Goal: Task Accomplishment & Management: Use online tool/utility

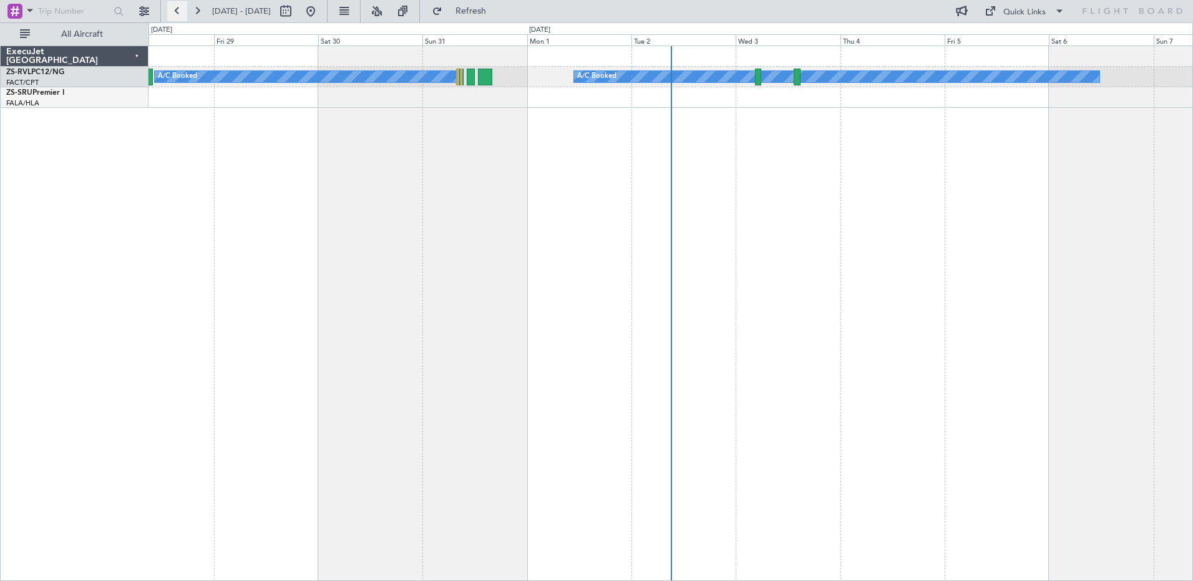
click at [175, 9] on button at bounding box center [177, 11] width 20 height 20
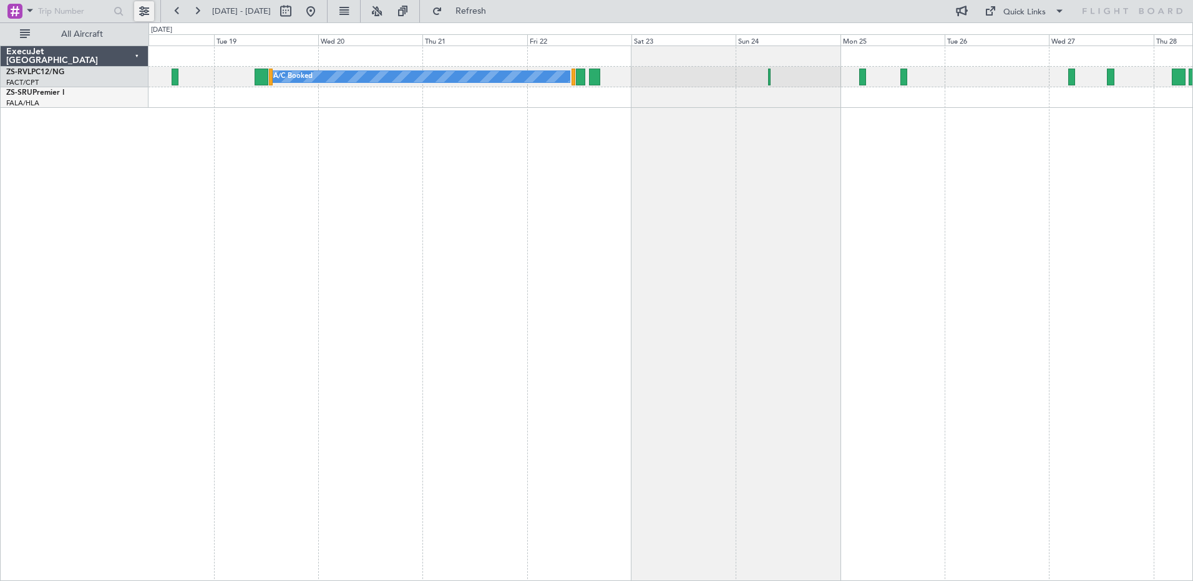
click at [142, 10] on button at bounding box center [144, 11] width 20 height 20
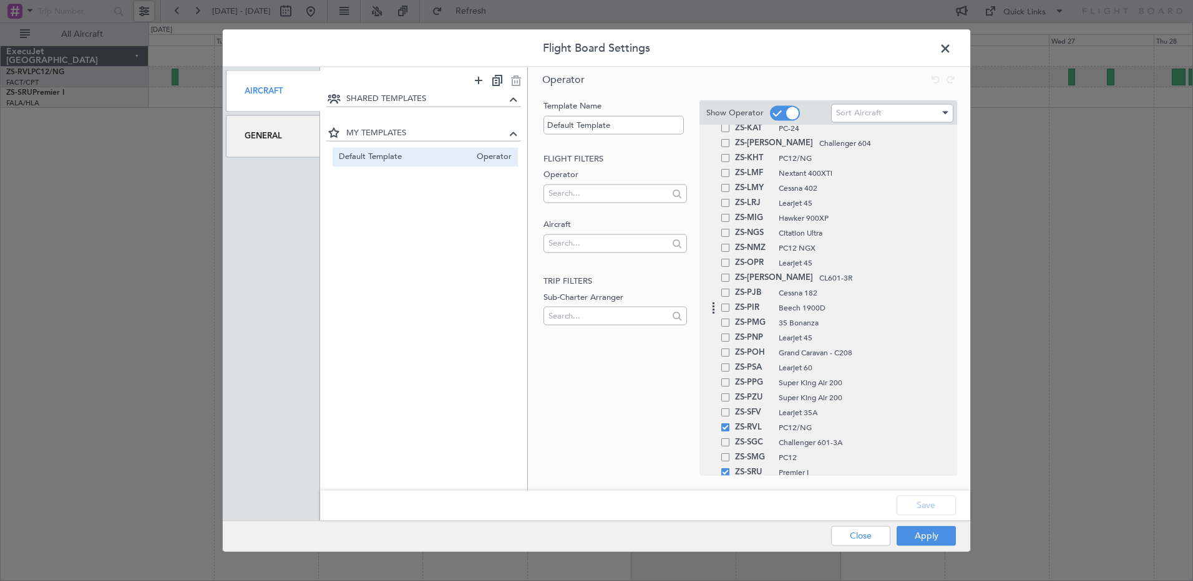
scroll to position [936, 0]
click at [724, 241] on span at bounding box center [725, 240] width 8 height 8
click at [730, 236] on input "checkbox" at bounding box center [730, 236] width 0 height 0
click at [727, 286] on span at bounding box center [725, 285] width 8 height 8
click at [730, 281] on input "checkbox" at bounding box center [730, 281] width 0 height 0
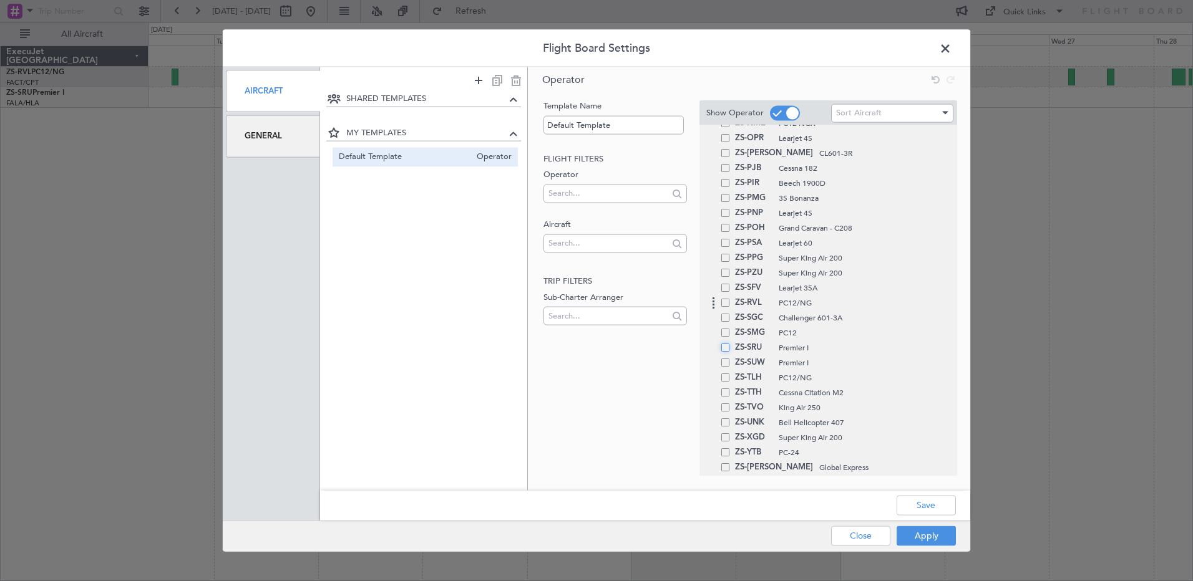
scroll to position [811, 0]
click at [727, 172] on span at bounding box center [725, 171] width 8 height 8
click at [730, 167] on input "checkbox" at bounding box center [730, 167] width 0 height 0
click at [730, 250] on div "ZS-PIR Beech 1900D" at bounding box center [828, 245] width 244 height 15
click at [726, 249] on span at bounding box center [725, 245] width 8 height 8
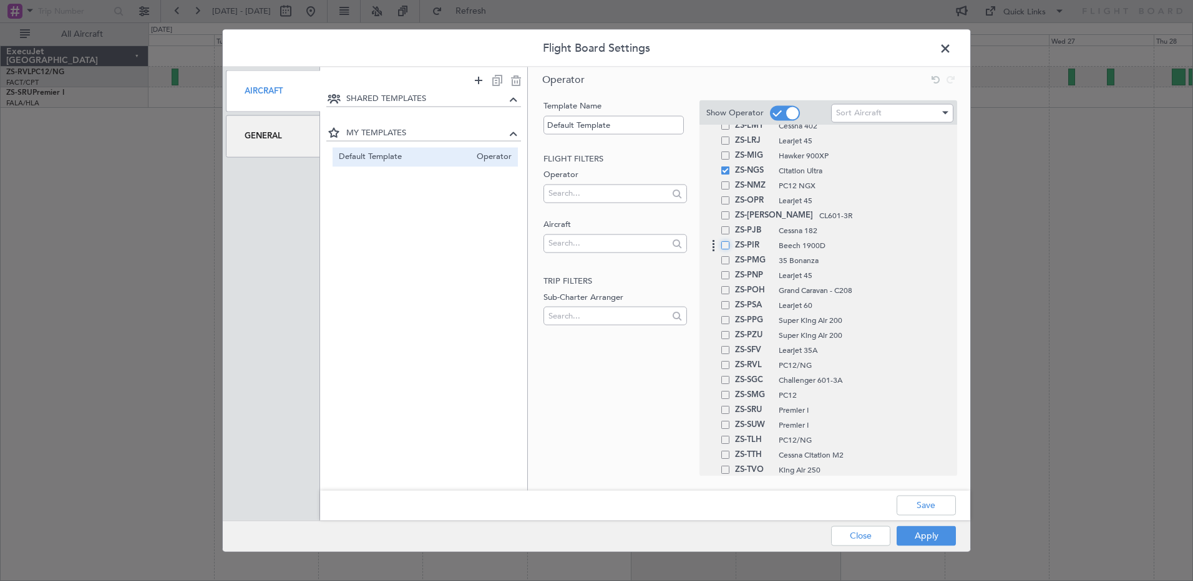
click at [730, 241] on input "checkbox" at bounding box center [730, 241] width 0 height 0
click at [930, 540] on button "Apply" at bounding box center [925, 536] width 59 height 20
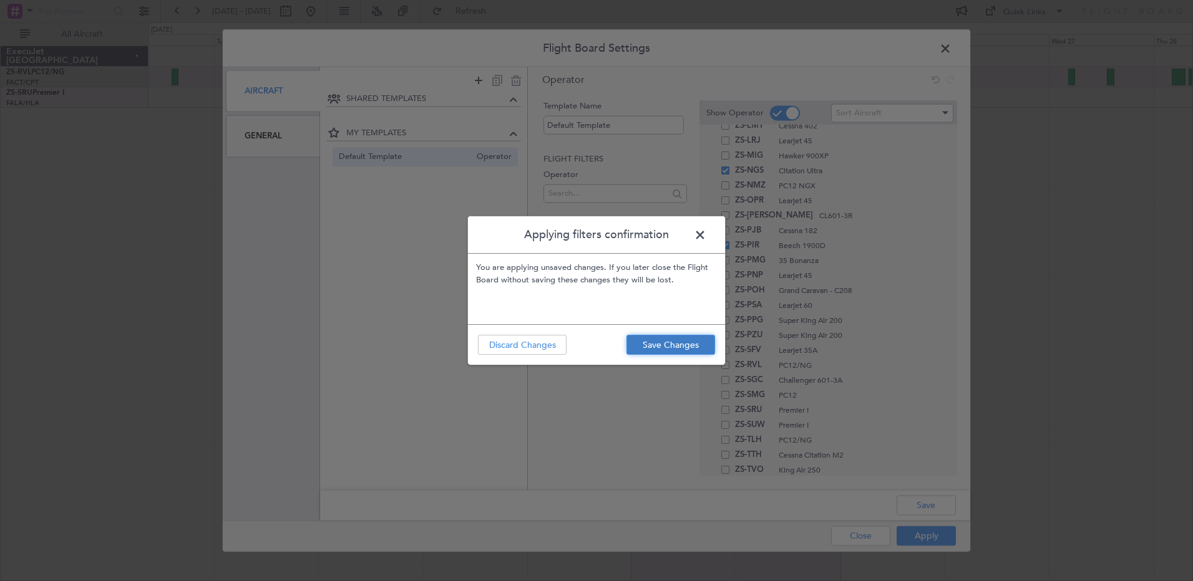
click at [672, 344] on button "Save Changes" at bounding box center [670, 345] width 89 height 20
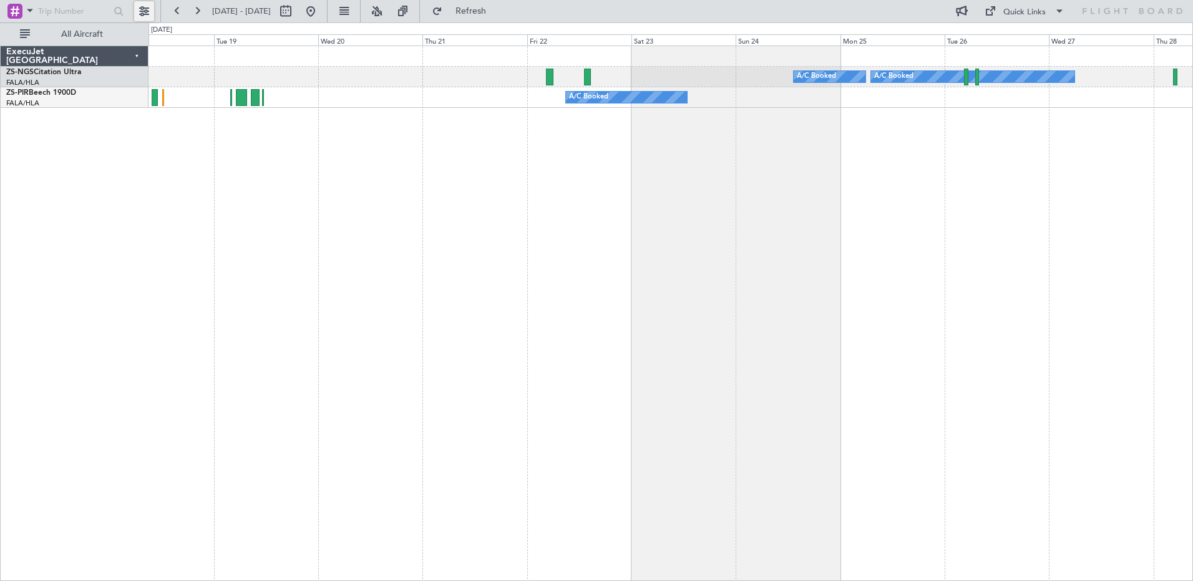
click at [145, 4] on button at bounding box center [144, 11] width 20 height 20
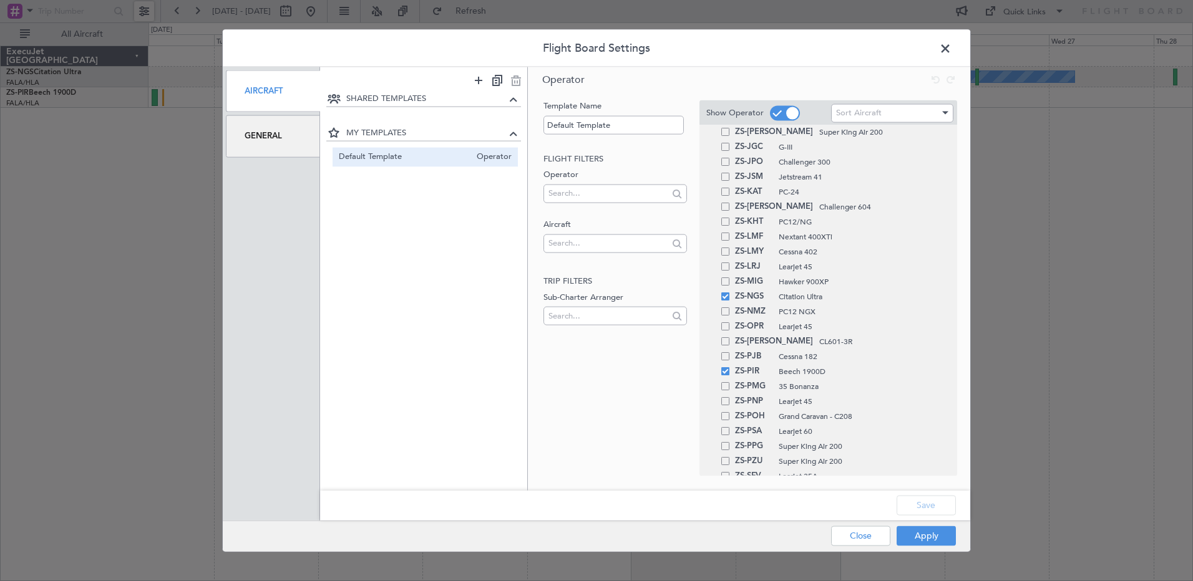
scroll to position [686, 0]
click at [728, 296] on span at bounding box center [725, 295] width 8 height 8
click at [730, 291] on input "checkbox" at bounding box center [730, 291] width 0 height 0
click at [727, 368] on span at bounding box center [725, 370] width 8 height 8
click at [730, 366] on input "checkbox" at bounding box center [730, 366] width 0 height 0
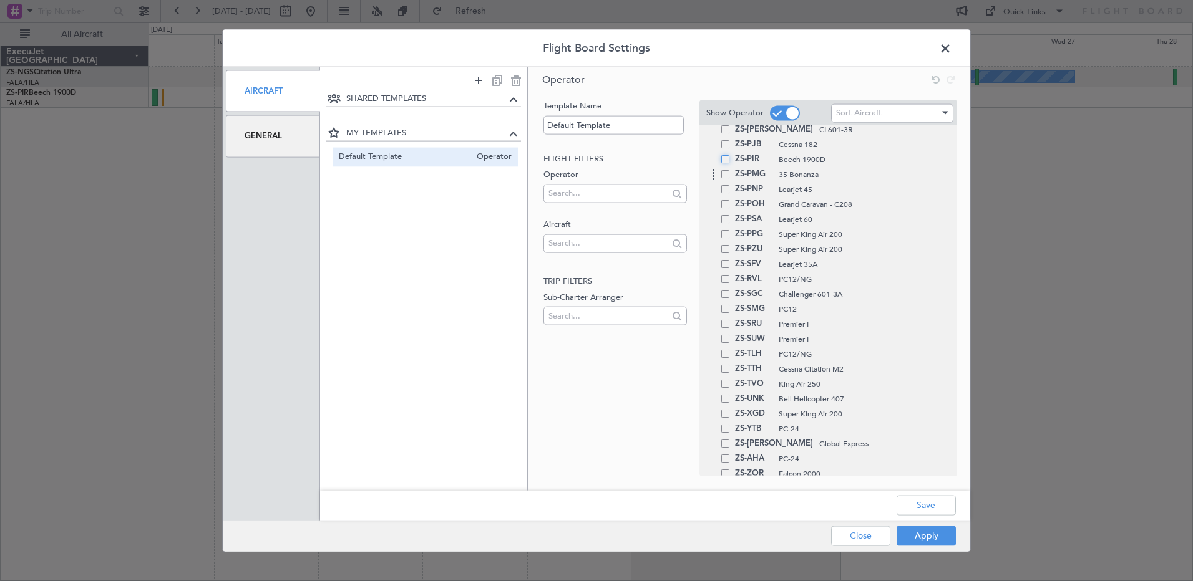
scroll to position [936, 0]
click at [725, 396] on div "ZS-YTB PC-24" at bounding box center [828, 390] width 244 height 15
click at [723, 391] on span at bounding box center [725, 390] width 8 height 8
click at [730, 386] on input "checkbox" at bounding box center [730, 386] width 0 height 0
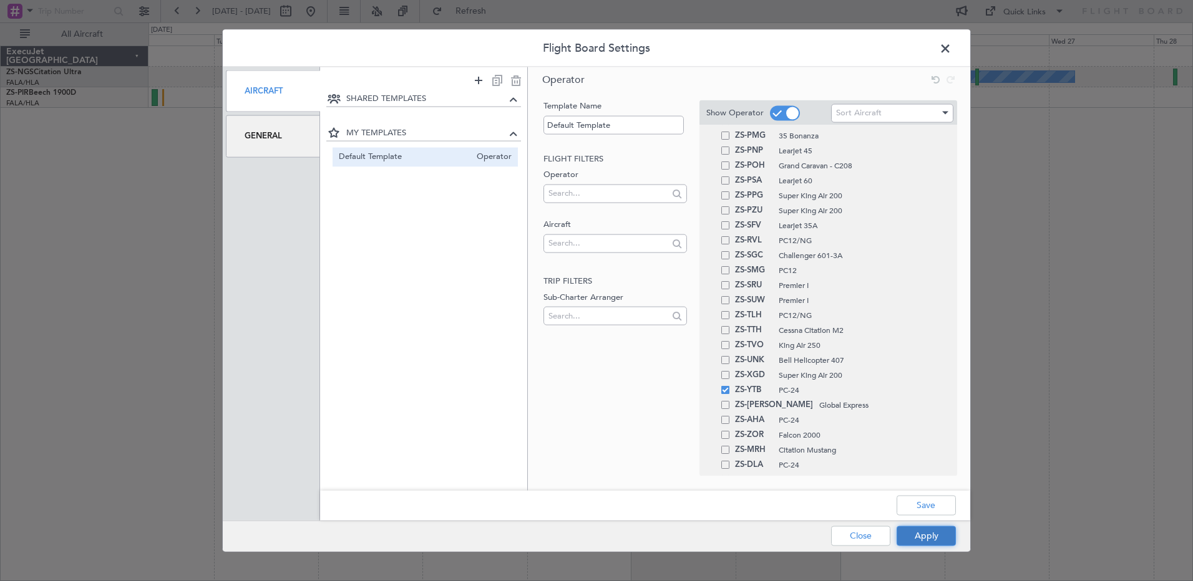
click at [933, 529] on button "Apply" at bounding box center [925, 536] width 59 height 20
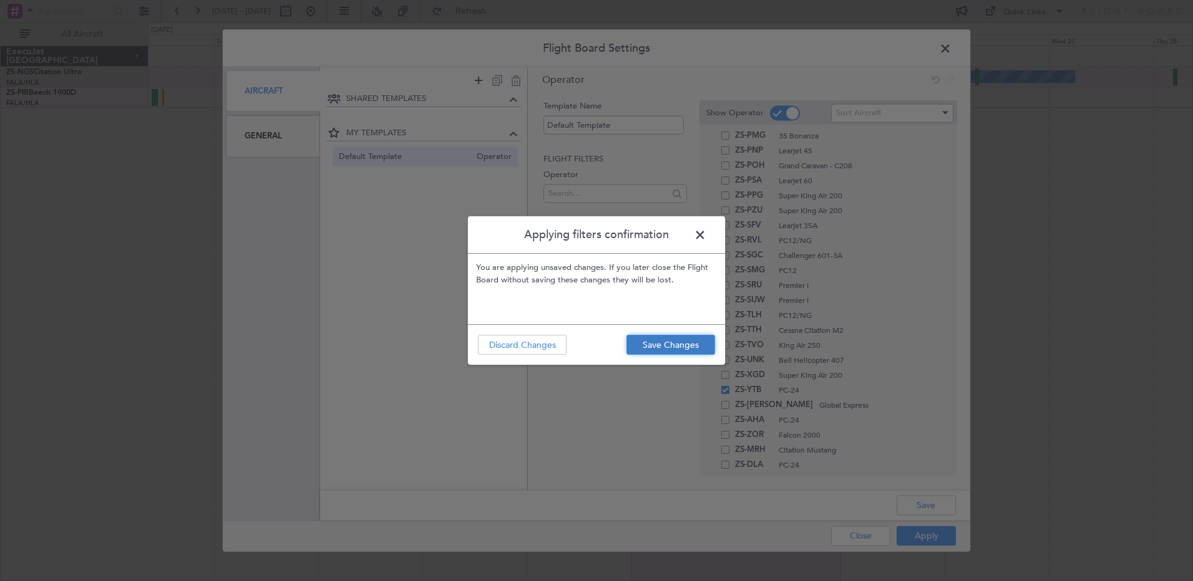
click at [679, 348] on button "Save Changes" at bounding box center [670, 345] width 89 height 20
